Goal: Information Seeking & Learning: Learn about a topic

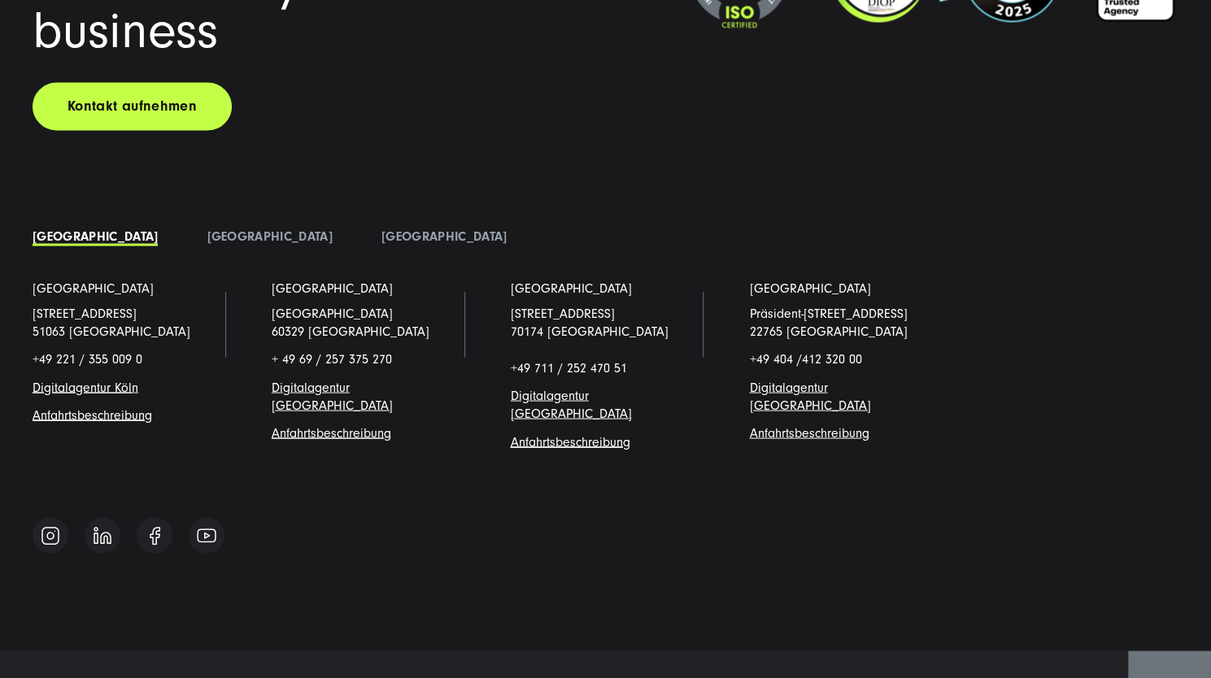
scroll to position [12629, 0]
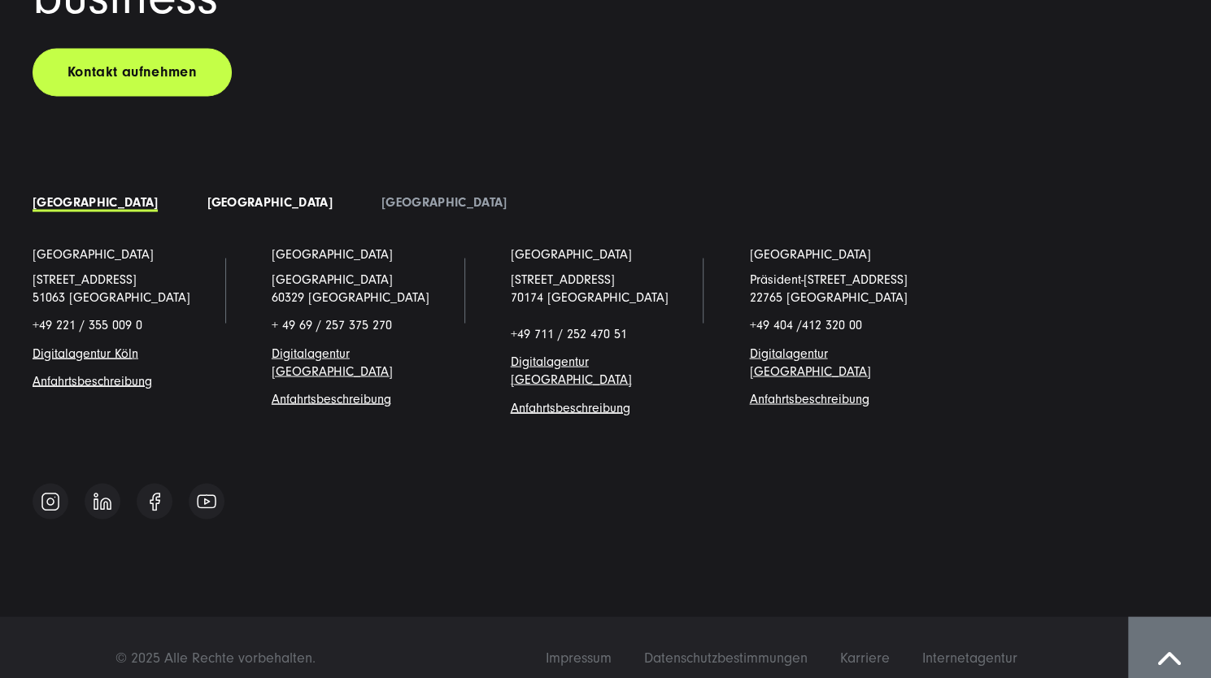
click at [207, 203] on link "[GEOGRAPHIC_DATA]" at bounding box center [269, 201] width 125 height 15
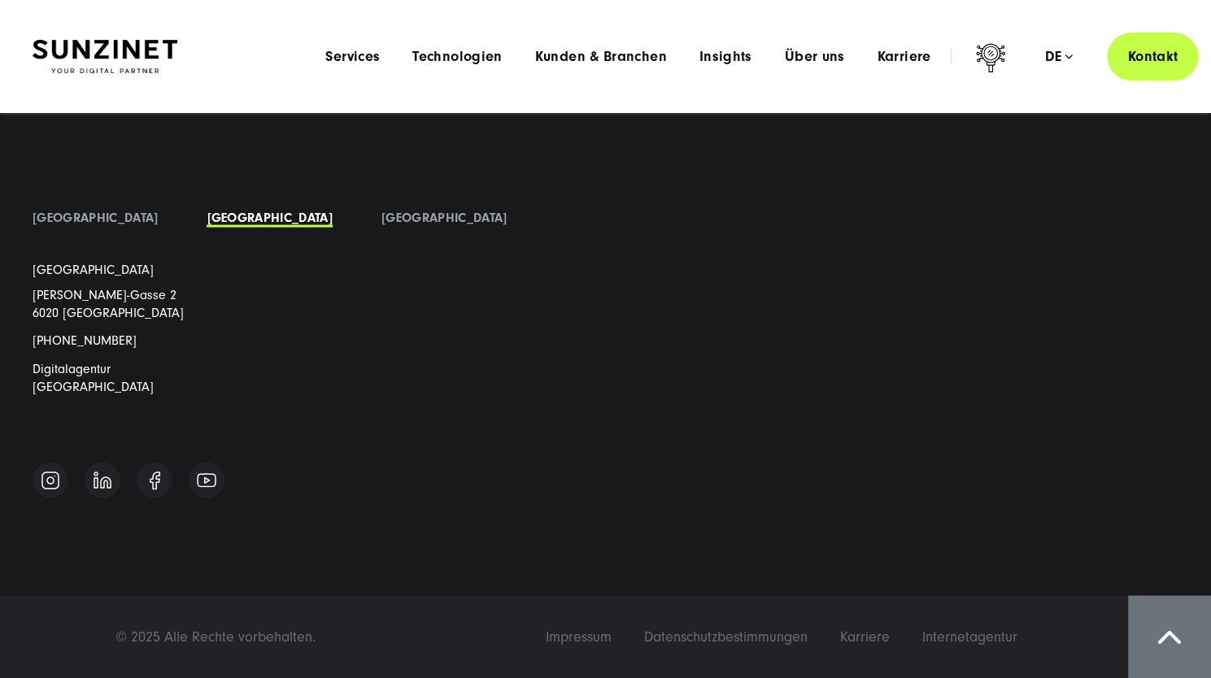
scroll to position [12593, 0]
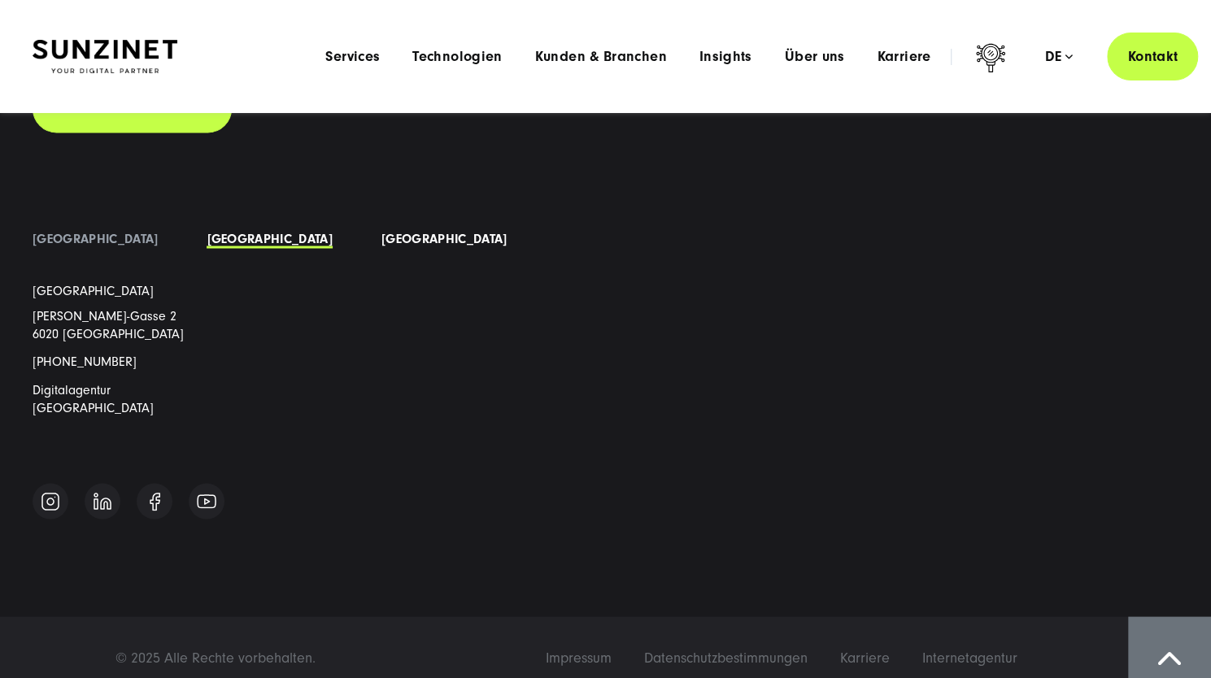
click at [382, 240] on link "[GEOGRAPHIC_DATA]" at bounding box center [444, 238] width 125 height 15
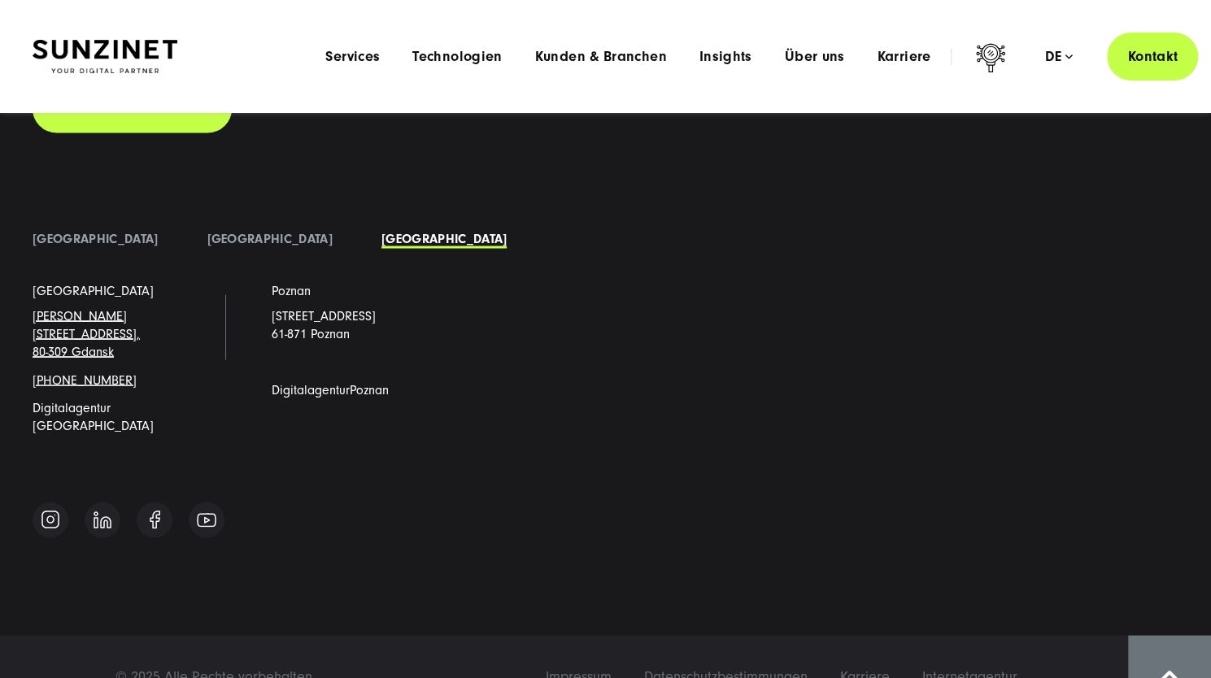
click at [52, 222] on div "Let's grow and accelerate your business Kontakt aufnehmen Deutschland" at bounding box center [605, 228] width 1211 height 635
click at [72, 233] on link "[GEOGRAPHIC_DATA]" at bounding box center [95, 238] width 125 height 15
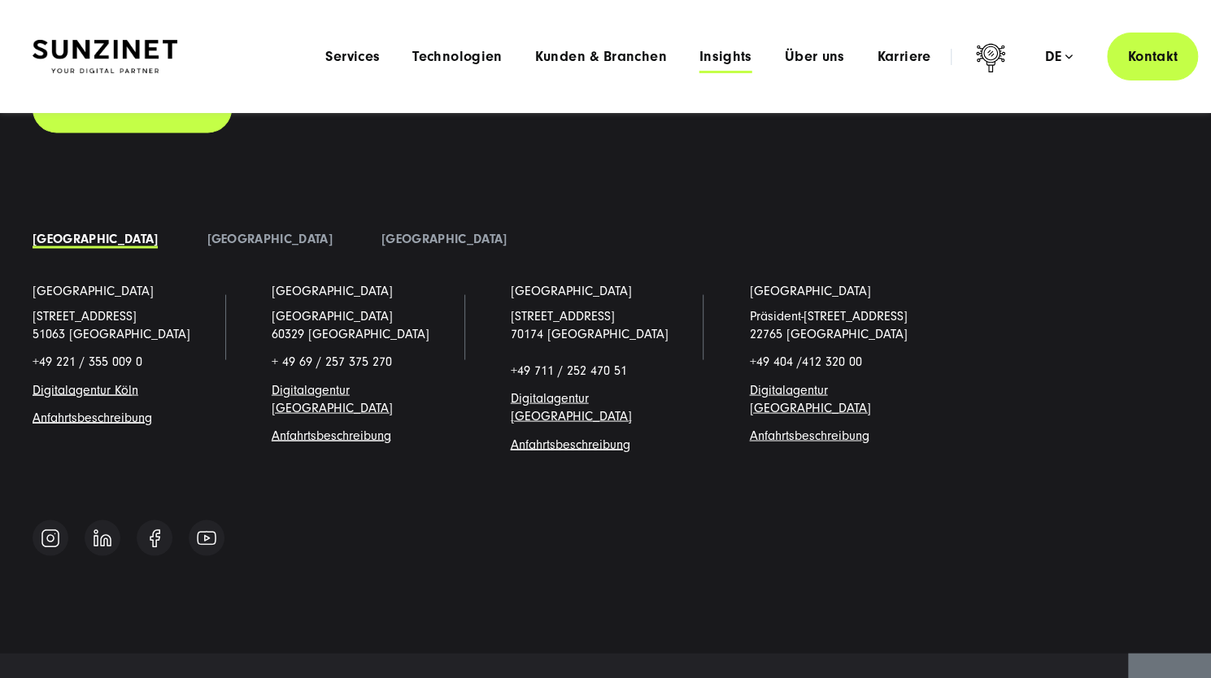
click at [705, 61] on span "Insights" at bounding box center [726, 57] width 53 height 16
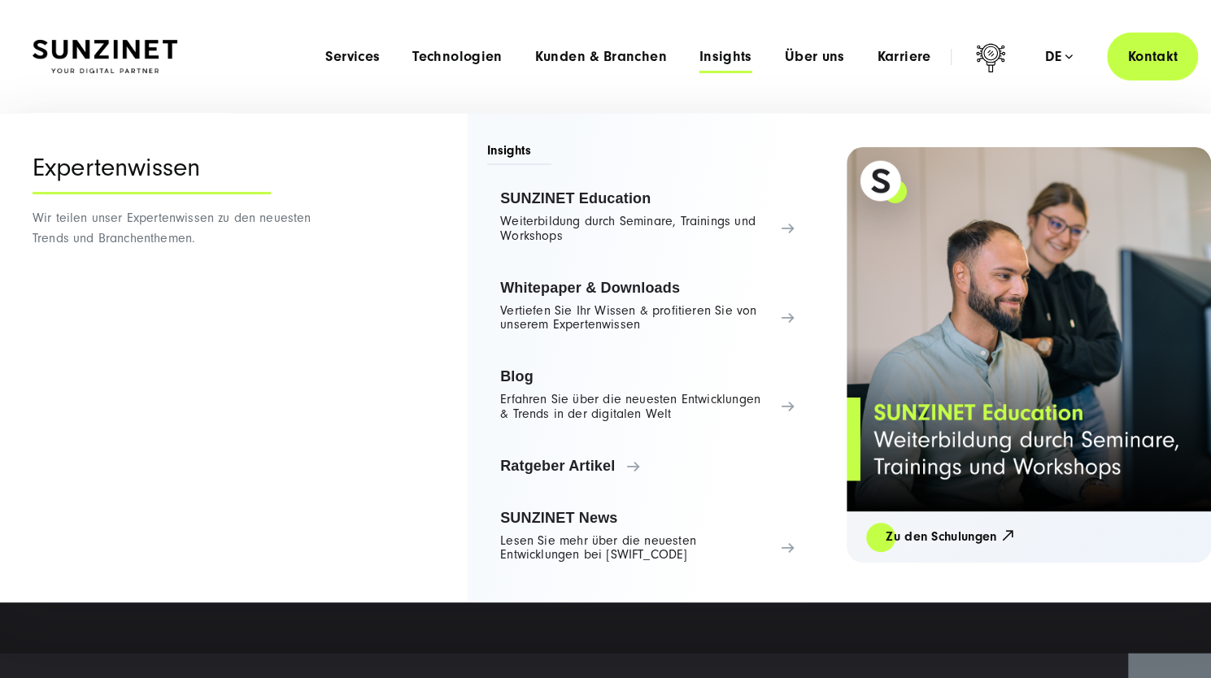
click at [535, 61] on li "Kunden & Branchen Menu Branchenerfahrung Maßgeschneiderte Lösungen für Ihren Br…" at bounding box center [601, 56] width 164 height 17
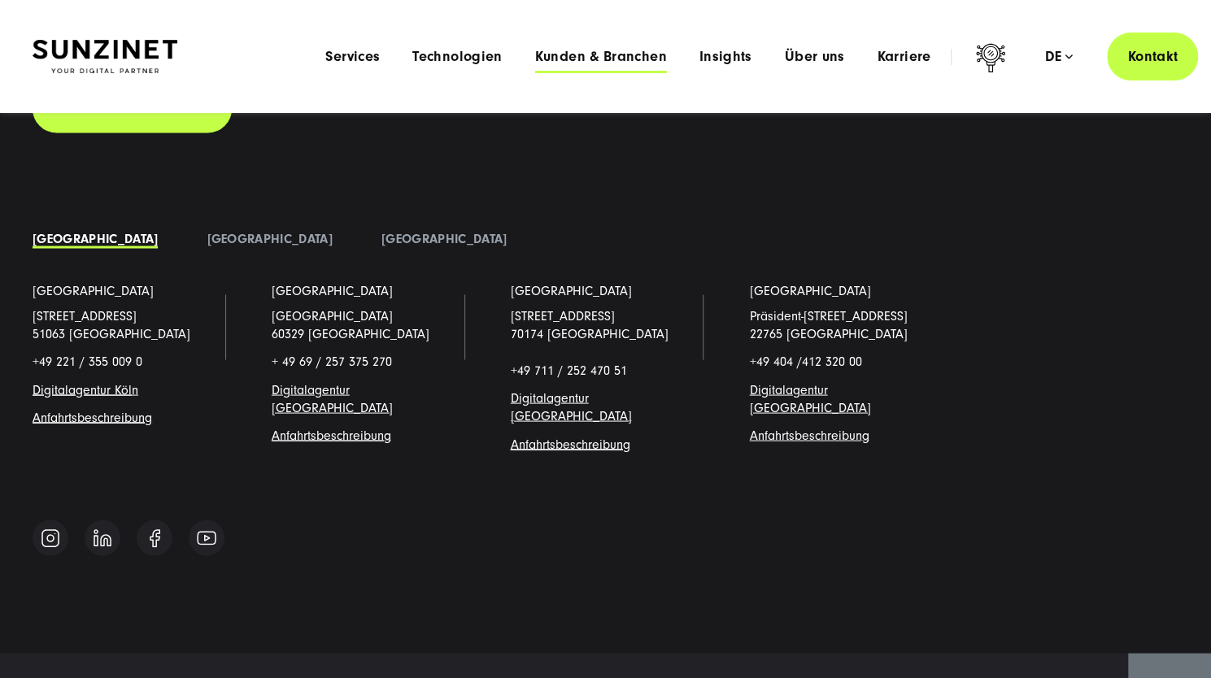
click at [574, 61] on span "Kunden & Branchen" at bounding box center [601, 57] width 132 height 16
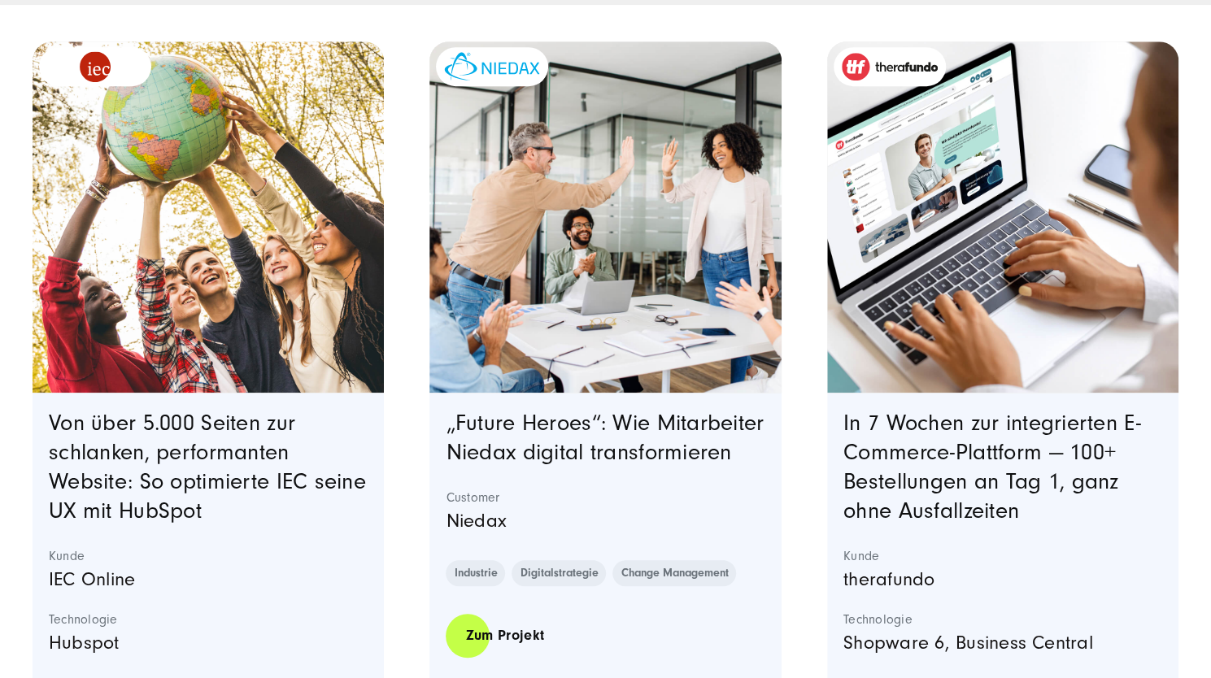
scroll to position [493, 0]
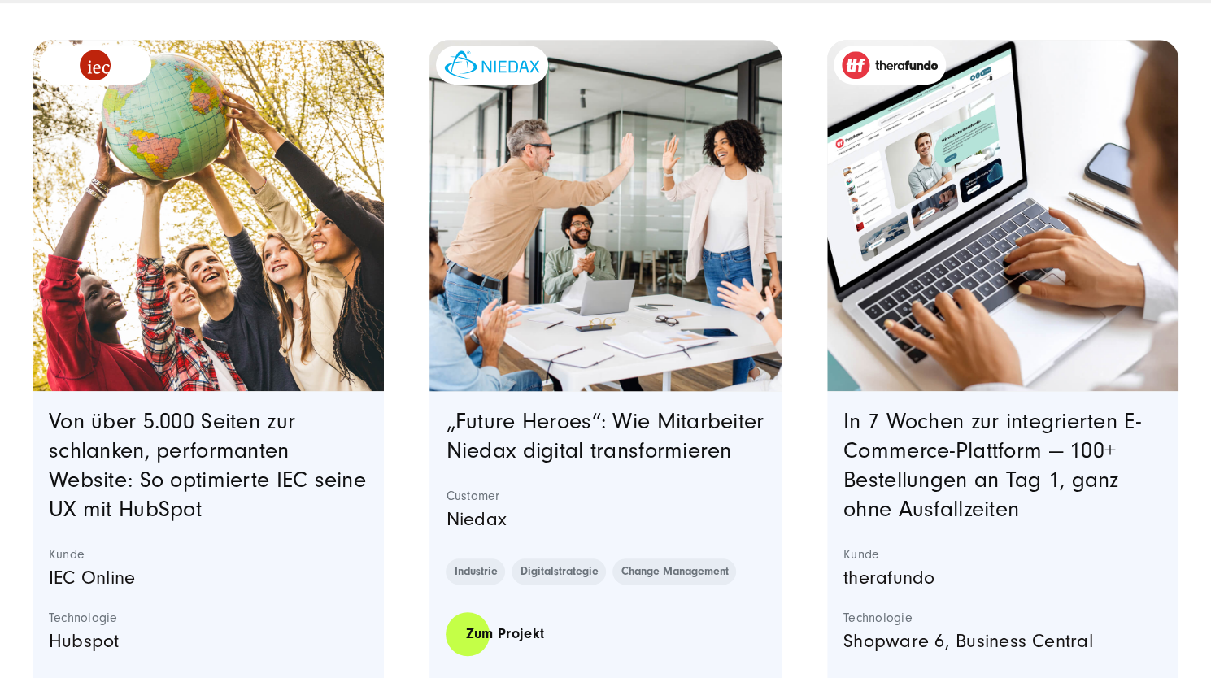
click at [639, 235] on img "Featured image: eine Gruppe von Kollegen in einer modernen Büroumgebung, die ei…" at bounding box center [605, 215] width 359 height 359
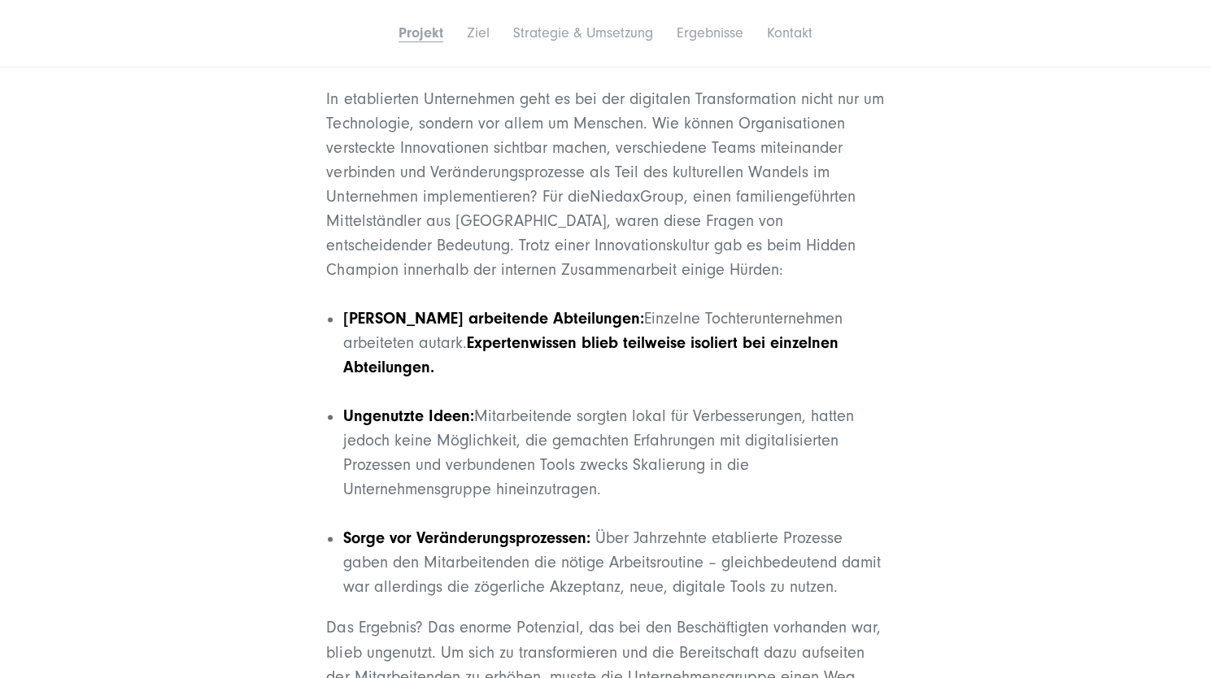
scroll to position [1159, 0]
click at [918, 452] on div "Das Projekt Abbau von Barrieren für eine erfolgreiche digitale Transformation I…" at bounding box center [606, 353] width 1146 height 866
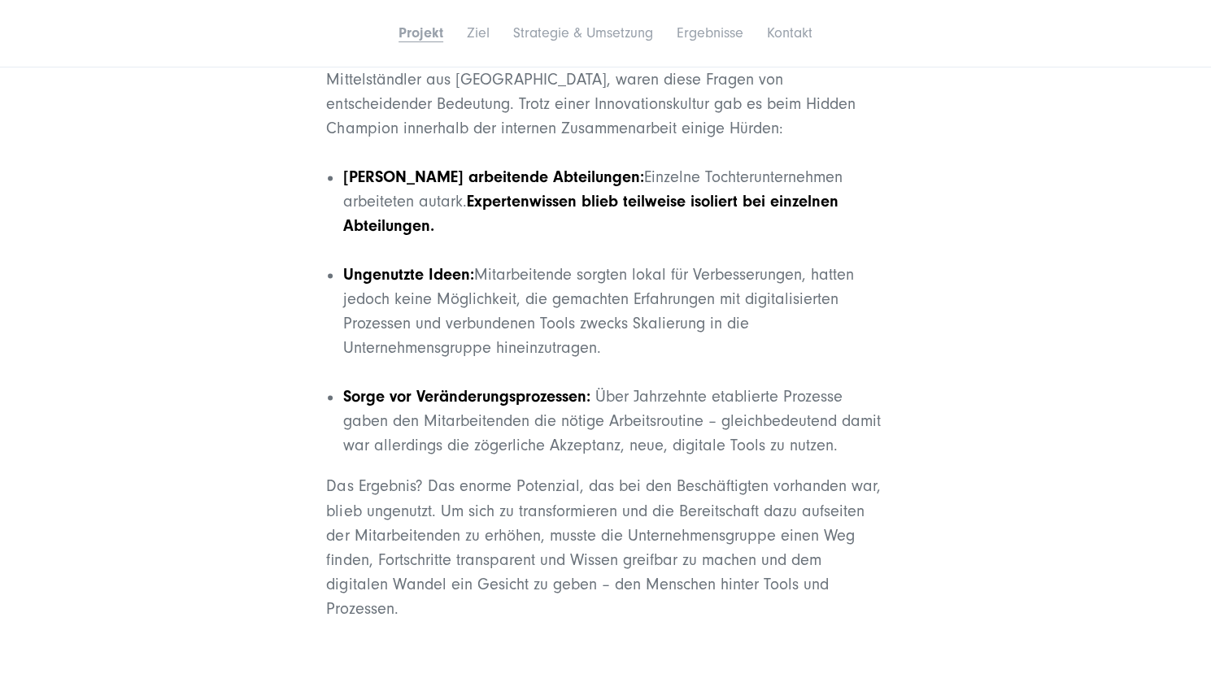
scroll to position [1328, 0]
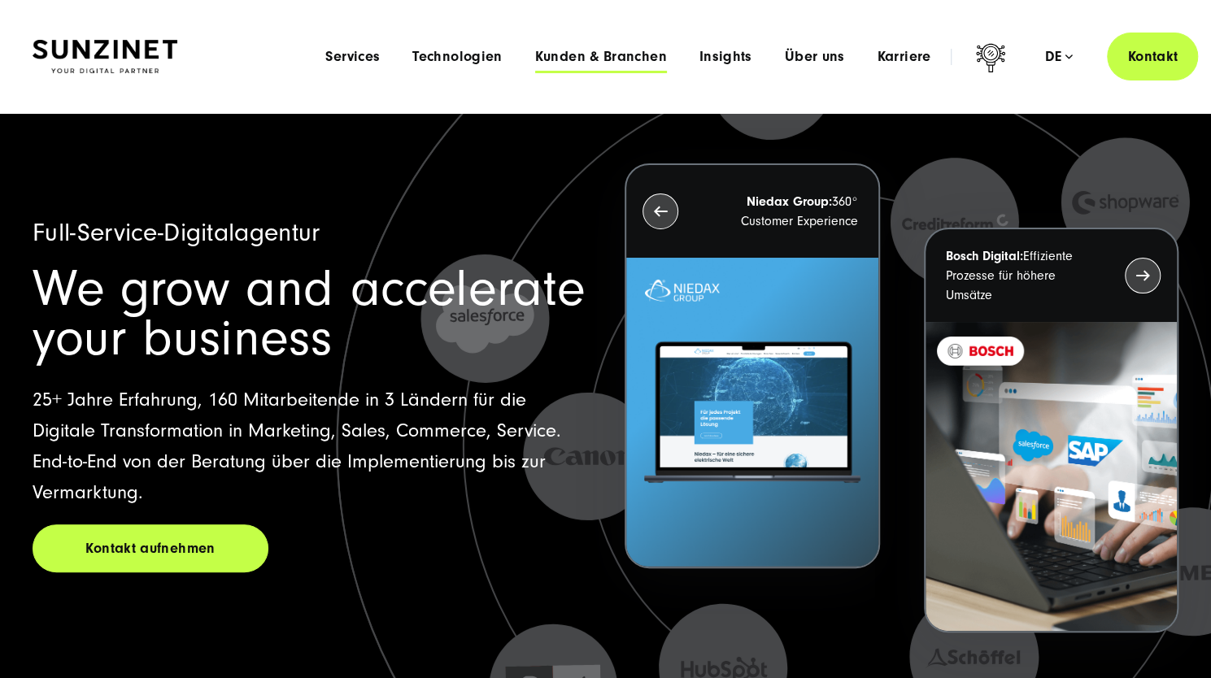
click at [622, 51] on span "Kunden & Branchen" at bounding box center [601, 57] width 132 height 16
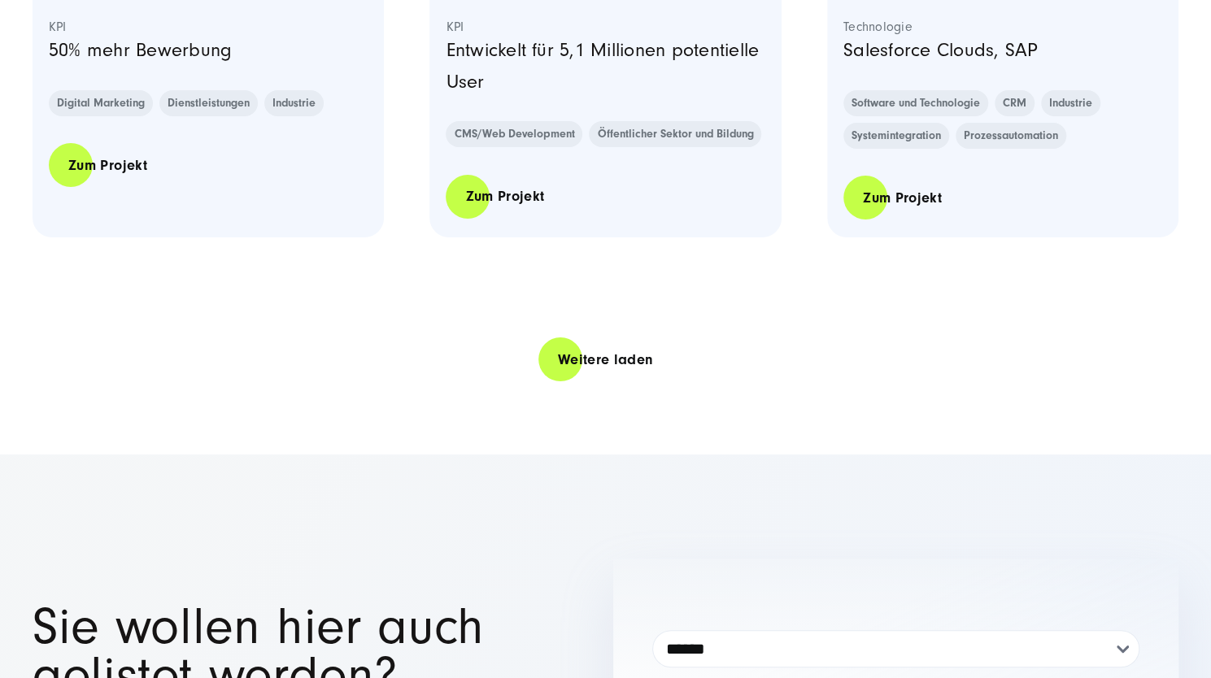
scroll to position [3482, 0]
click at [617, 367] on link "Weitere laden" at bounding box center [606, 359] width 135 height 46
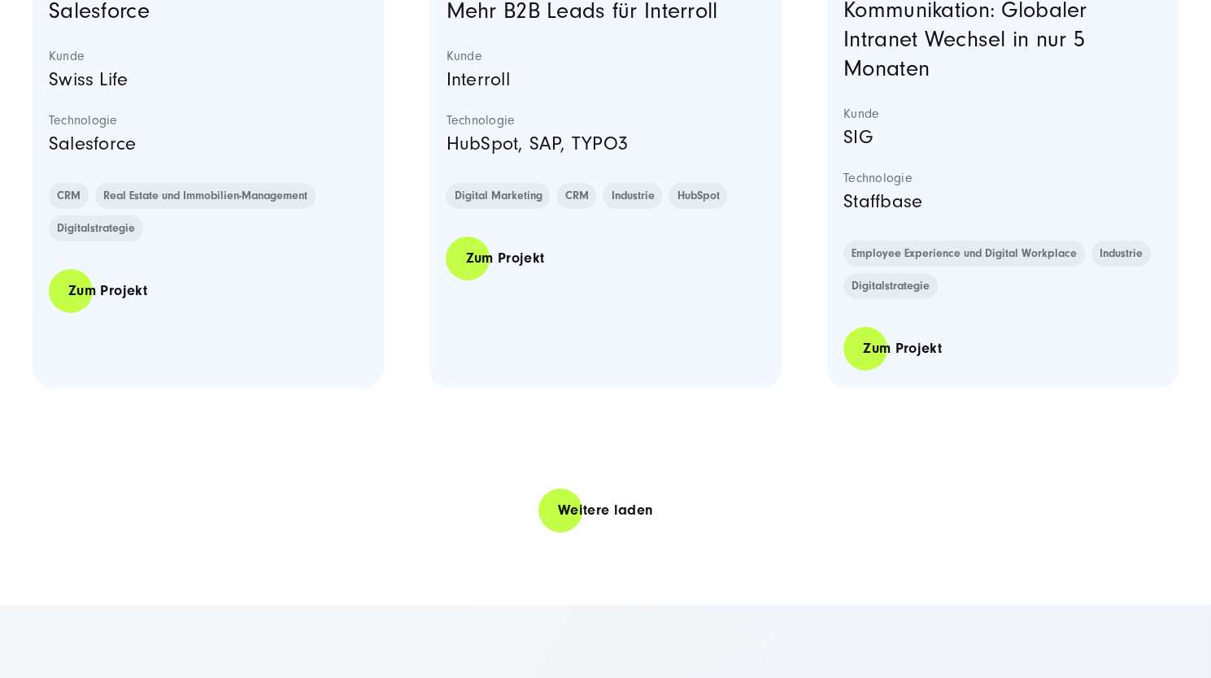
scroll to position [6594, 0]
click at [607, 512] on link "Weitere laden" at bounding box center [606, 509] width 135 height 46
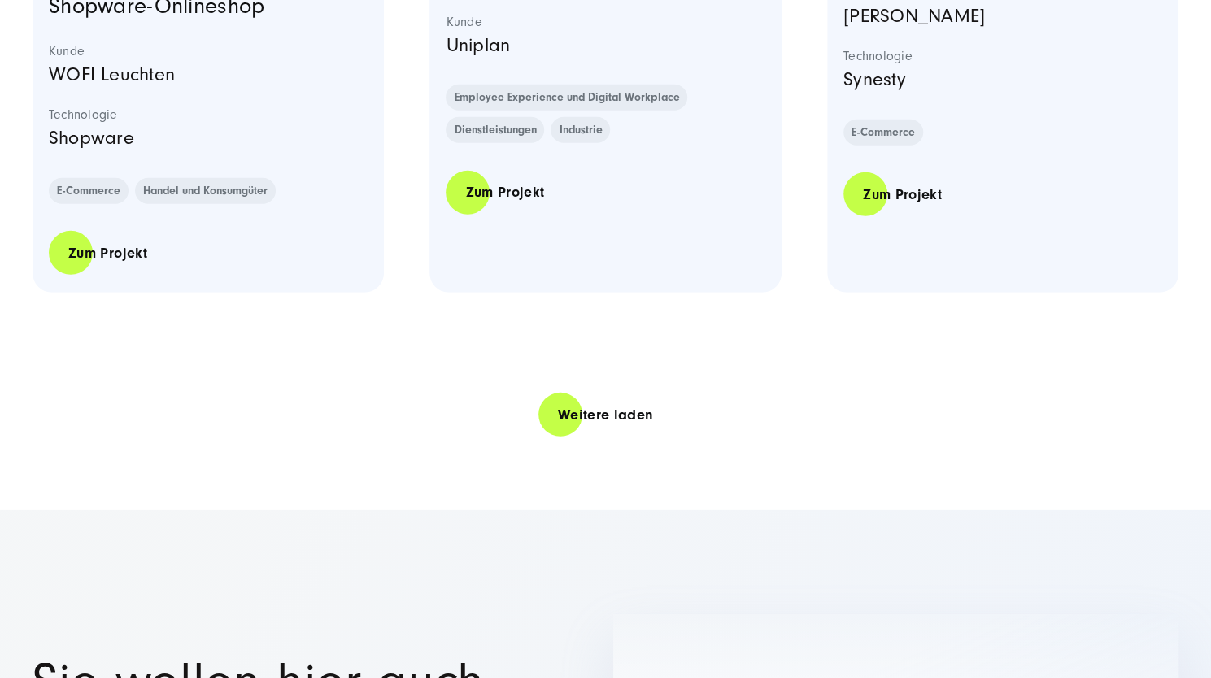
scroll to position [9894, 0]
click at [601, 414] on link "Weitere laden" at bounding box center [606, 414] width 135 height 46
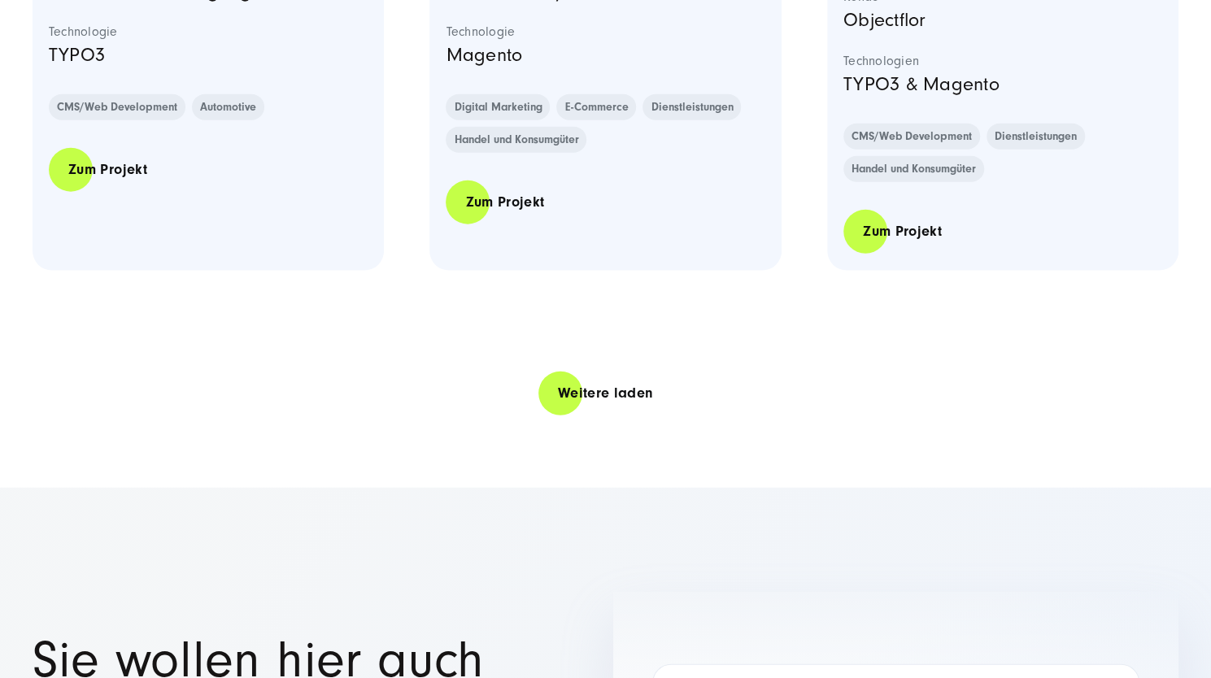
scroll to position [13128, 0]
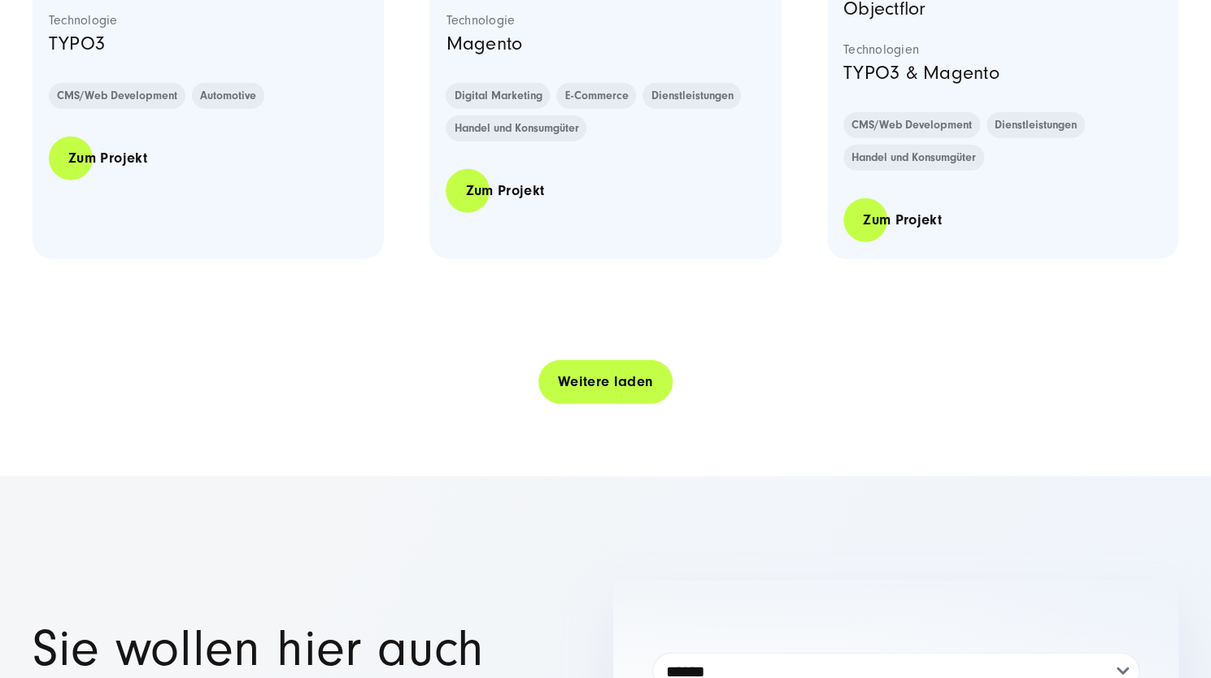
click at [611, 385] on link "Weitere laden" at bounding box center [606, 382] width 135 height 46
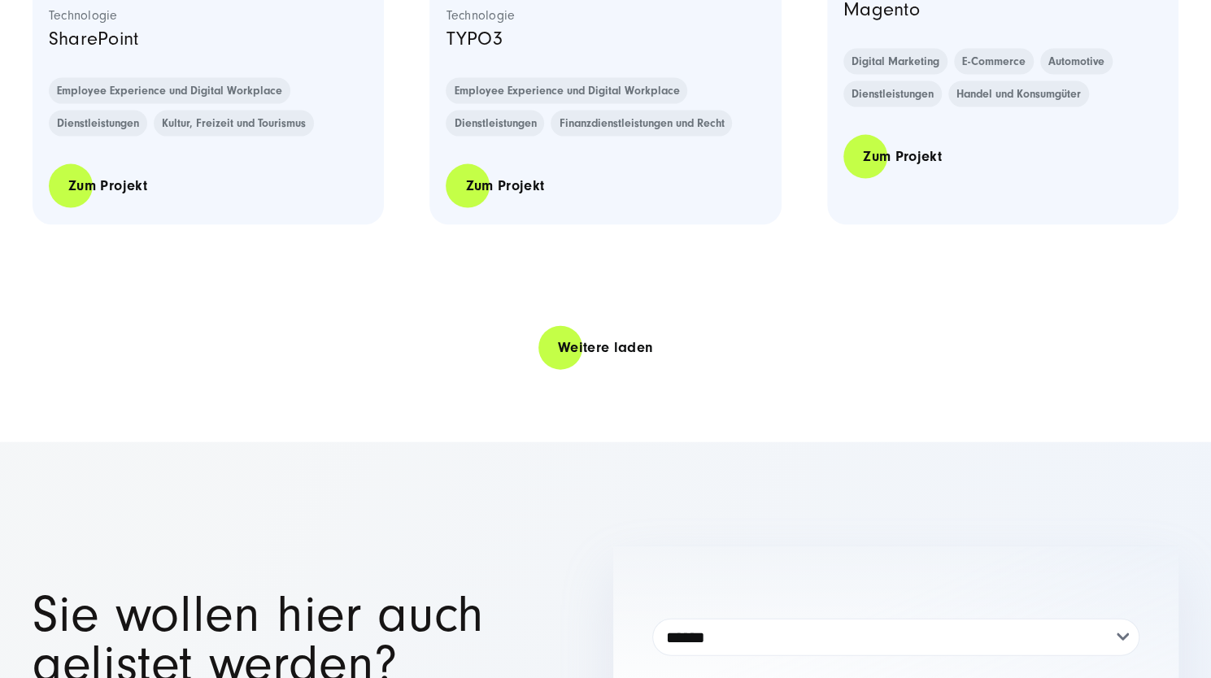
scroll to position [16487, 0]
click at [636, 342] on link "Weitere laden" at bounding box center [606, 347] width 135 height 46
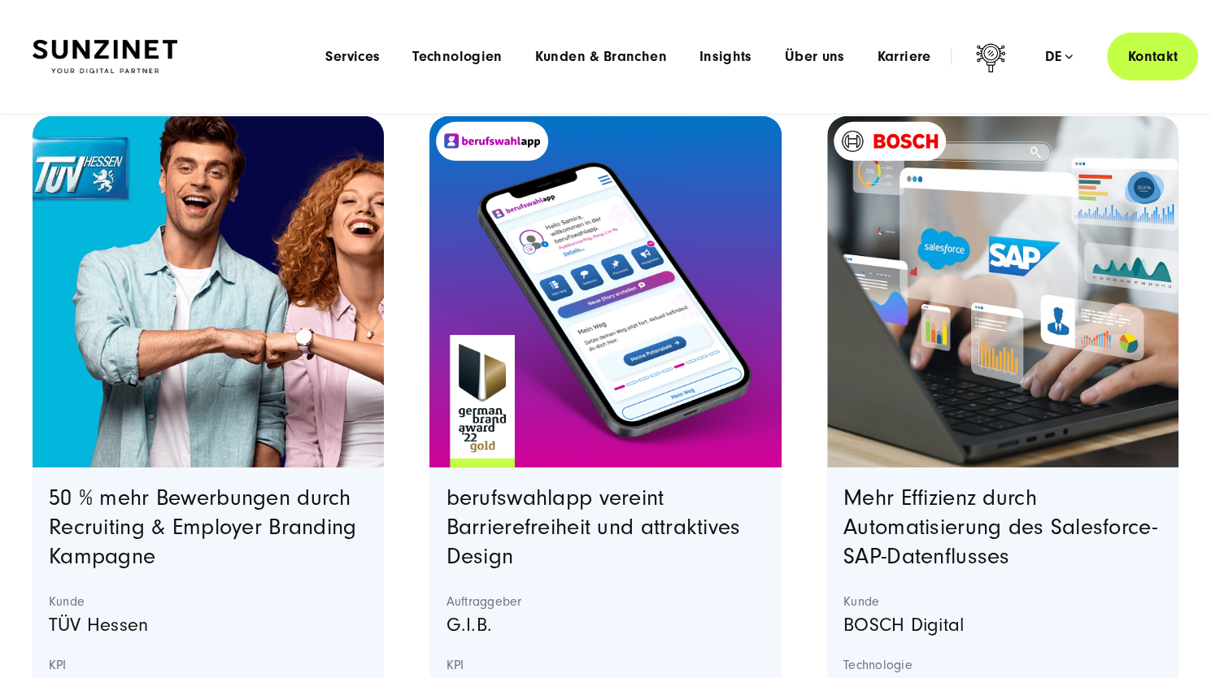
scroll to position [2841, 0]
